Goal: Task Accomplishment & Management: Use online tool/utility

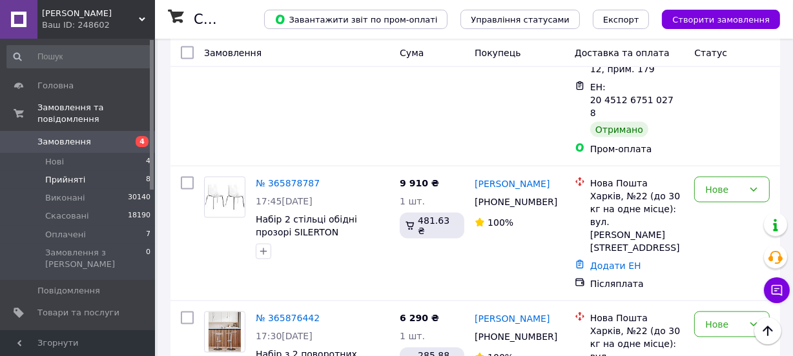
scroll to position [1820, 0]
click at [79, 307] on span "Товари та послуги" at bounding box center [78, 313] width 82 height 12
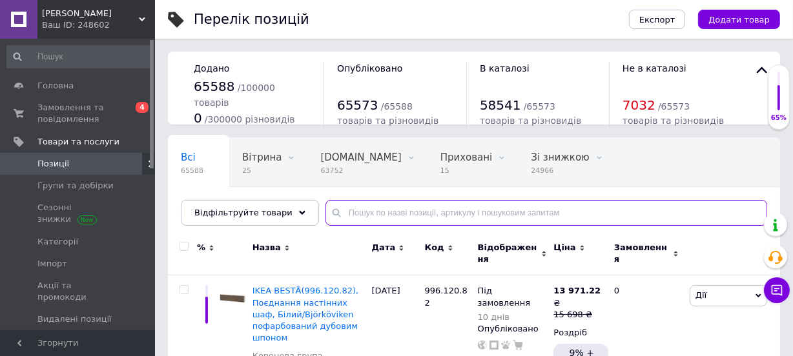
click at [368, 207] on input "text" at bounding box center [546, 213] width 442 height 26
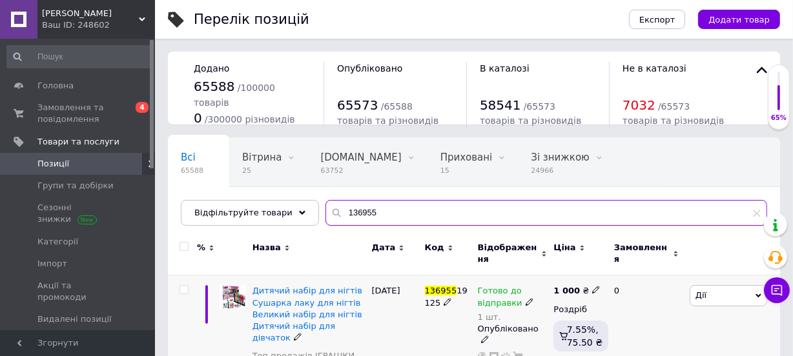
type input "136955"
drag, startPoint x: 428, startPoint y: 291, endPoint x: 418, endPoint y: 276, distance: 17.4
copy div "136955 19125"
